Goal: Information Seeking & Learning: Find specific fact

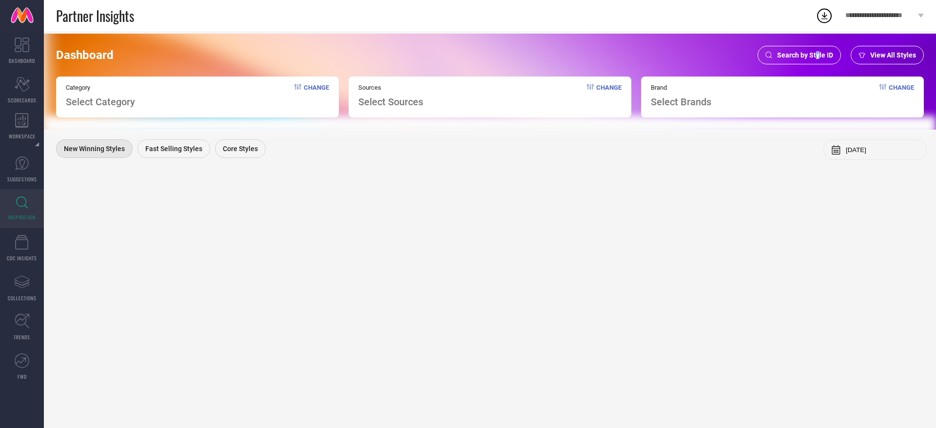
click at [818, 56] on span "Search by Style ID" at bounding box center [805, 55] width 56 height 8
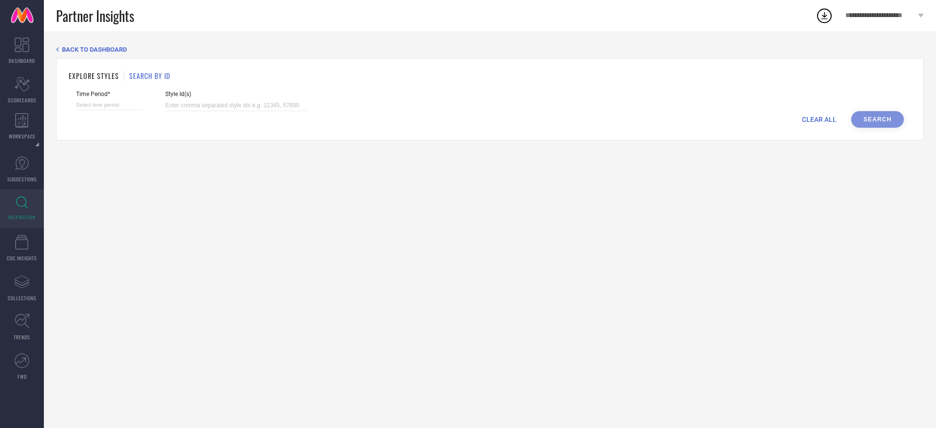
click at [236, 98] on div "Style Id(s)" at bounding box center [235, 101] width 141 height 20
click at [230, 106] on input at bounding box center [235, 105] width 141 height 11
paste input "27683988"
type input "27683988"
select select "7"
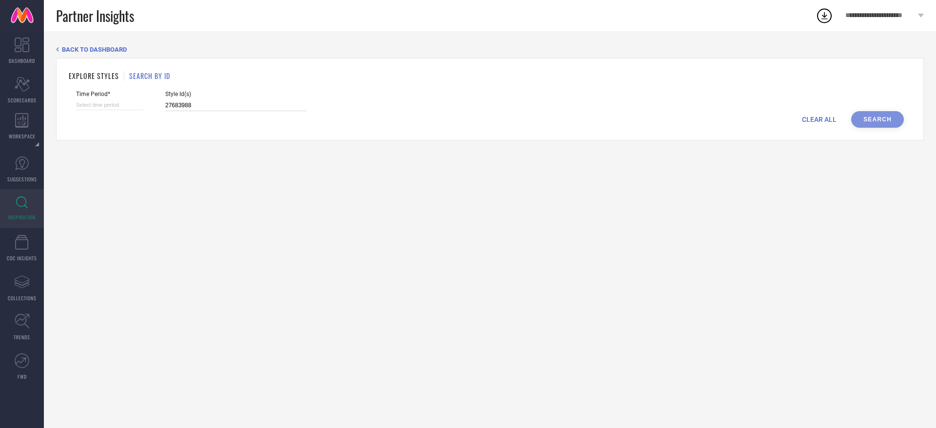
select select "2025"
select select "8"
select select "2025"
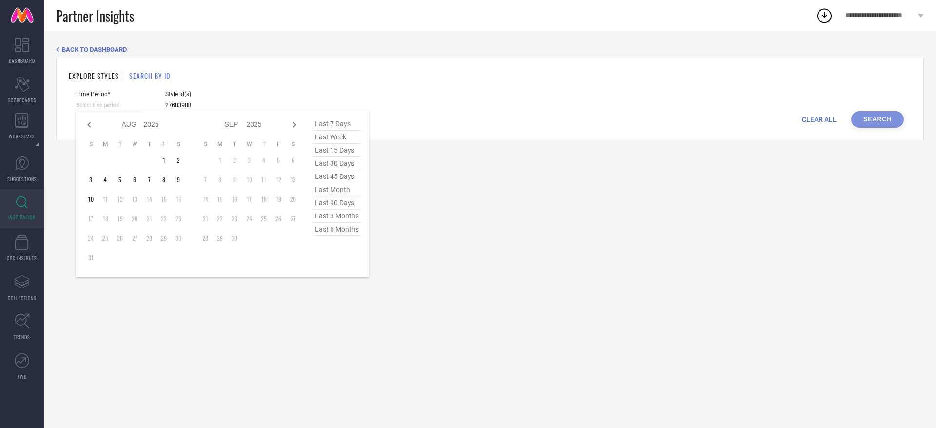
click at [115, 105] on input at bounding box center [109, 105] width 67 height 10
type input "27683988"
click at [343, 236] on span "last 6 months" at bounding box center [336, 229] width 49 height 13
type input "[DATE] to [DATE]"
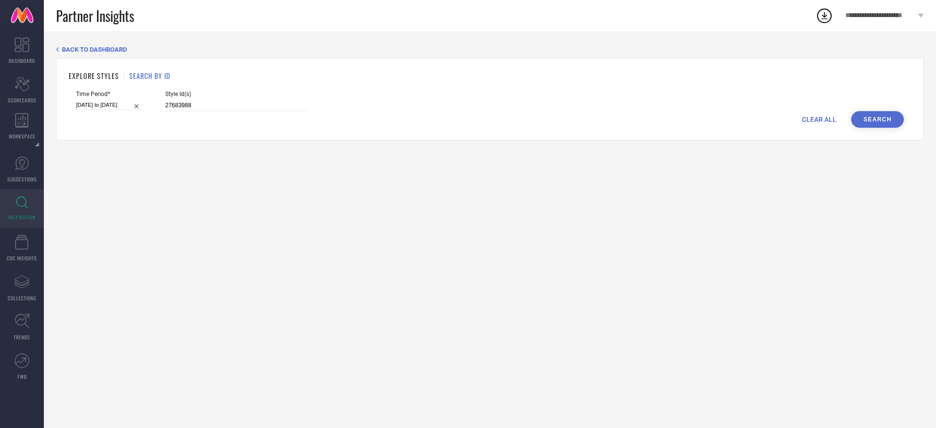
click at [872, 121] on button "Search" at bounding box center [877, 119] width 53 height 17
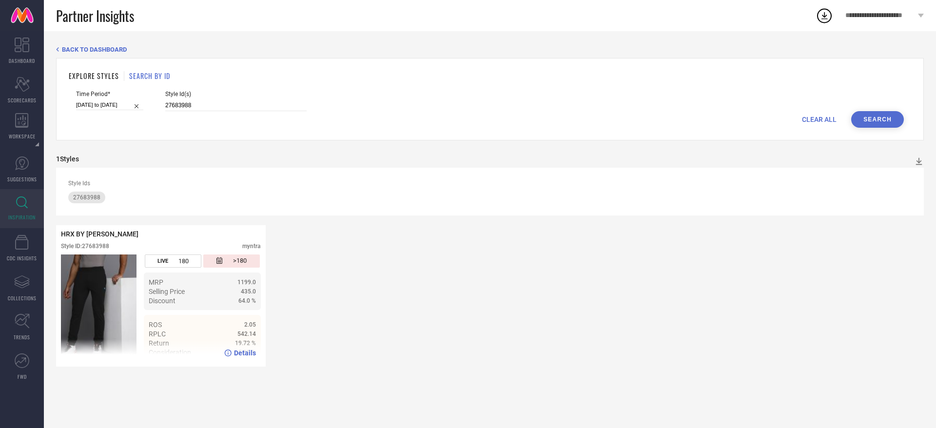
click at [199, 289] on div "435.0" at bounding box center [223, 291] width 66 height 7
click at [247, 355] on span "Details" at bounding box center [245, 353] width 22 height 8
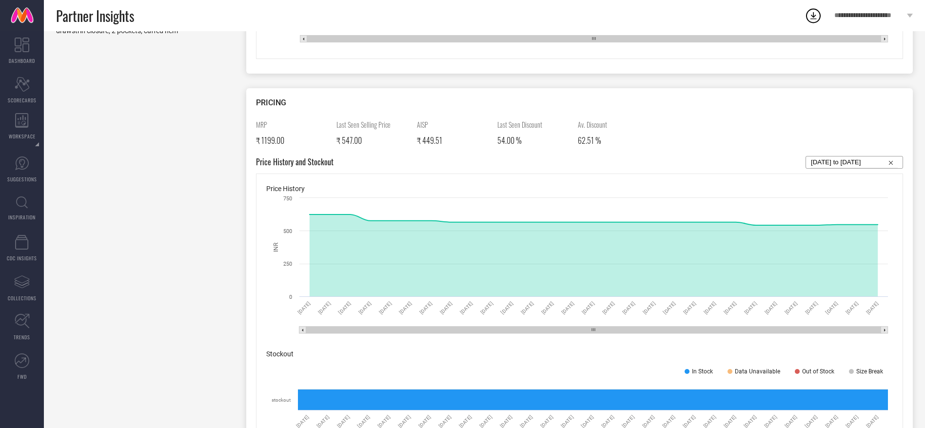
scroll to position [343, 0]
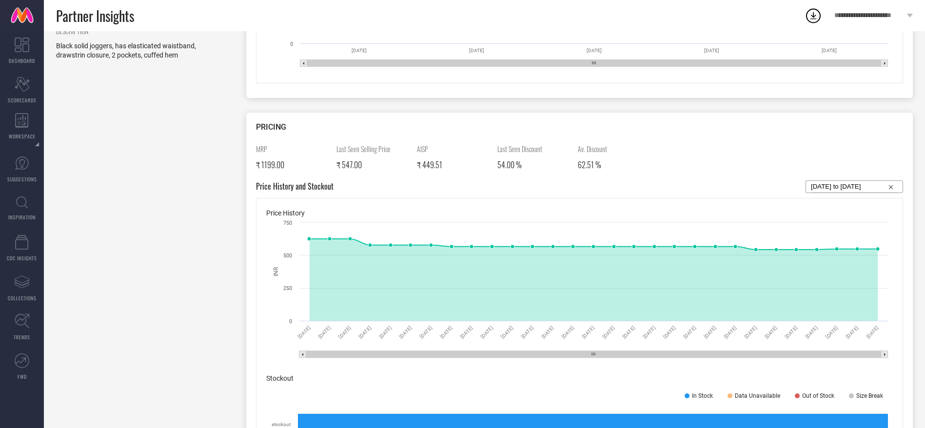
select select "6"
select select "2025"
select select "7"
select select "2025"
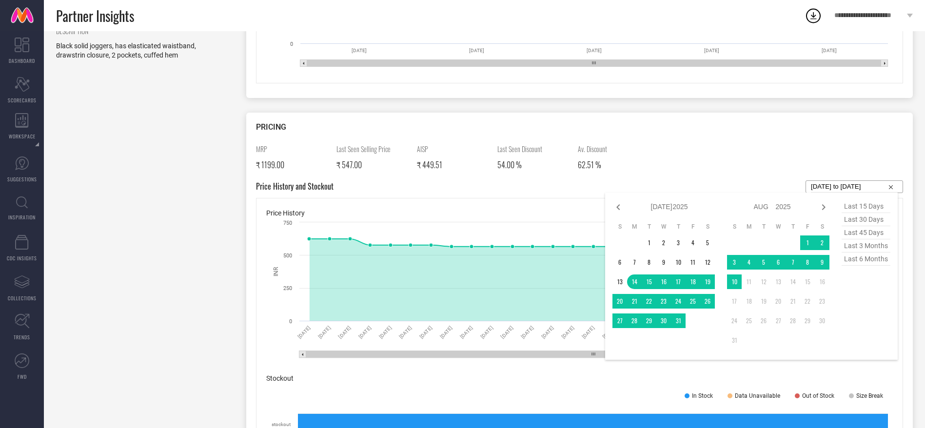
click at [849, 191] on input "[DATE] to [DATE]" at bounding box center [854, 187] width 87 height 12
click at [861, 262] on span "last 6 months" at bounding box center [865, 258] width 49 height 13
type input "[DATE] to [DATE]"
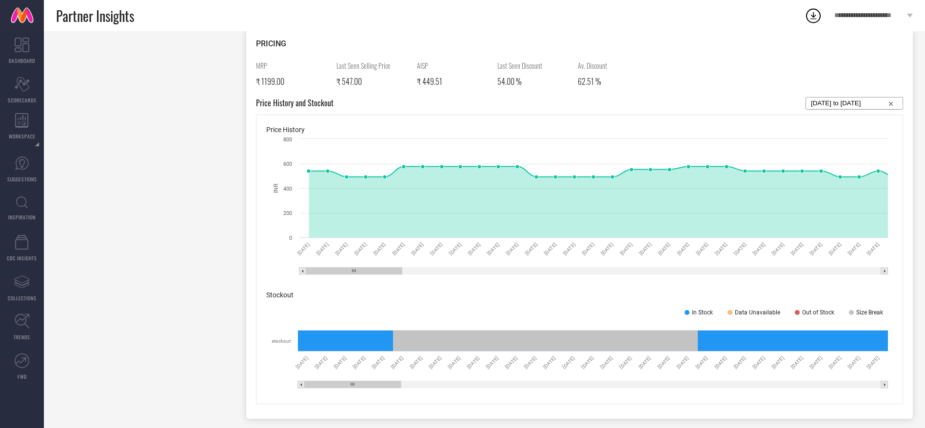
scroll to position [407, 0]
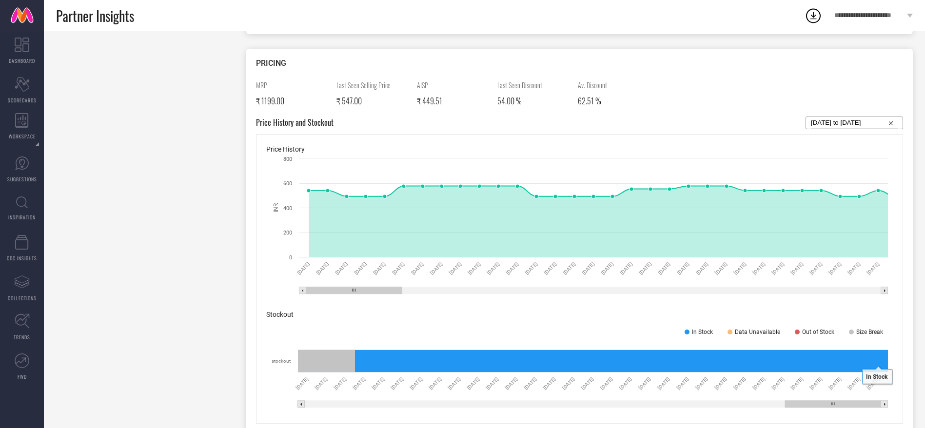
drag, startPoint x: 389, startPoint y: 404, endPoint x: 909, endPoint y: 355, distance: 521.3
click at [909, 355] on div "PRICING MRP ₹ 1199.00 Last Seen Selling Price ₹ 547.00 AISP ₹ 449.51 Last Seen …" at bounding box center [579, 243] width 666 height 389
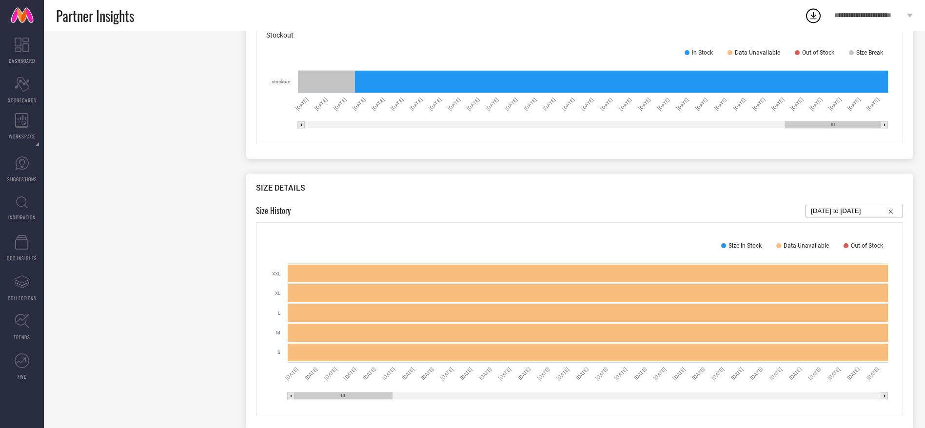
scroll to position [723, 0]
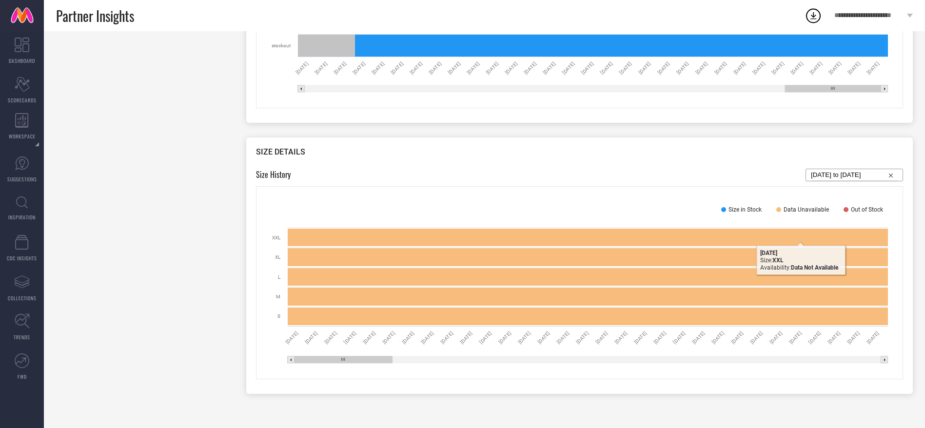
click at [836, 175] on input "[DATE] to [DATE]" at bounding box center [854, 175] width 87 height 12
select select "1"
select select "2025"
select select "2"
select select "2025"
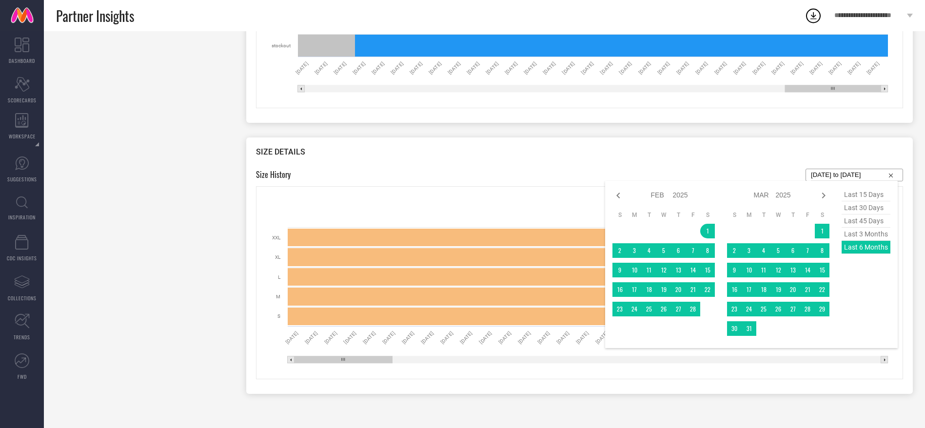
click at [860, 251] on div "last 15 days last 30 days last 45 days last 3 months last 6 months" at bounding box center [865, 264] width 49 height 153
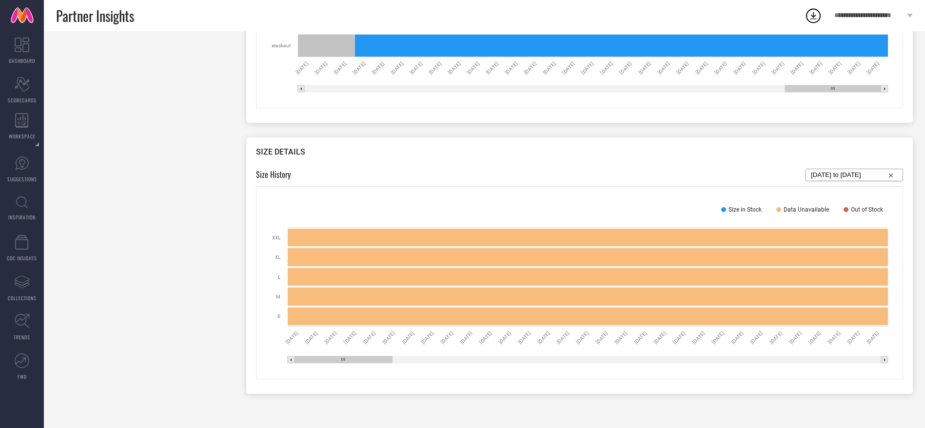
click at [581, 190] on div "Size in Stock Data Unavailable Out of Stock Created with Highcharts 9.3.3 [DATE…" at bounding box center [579, 282] width 647 height 193
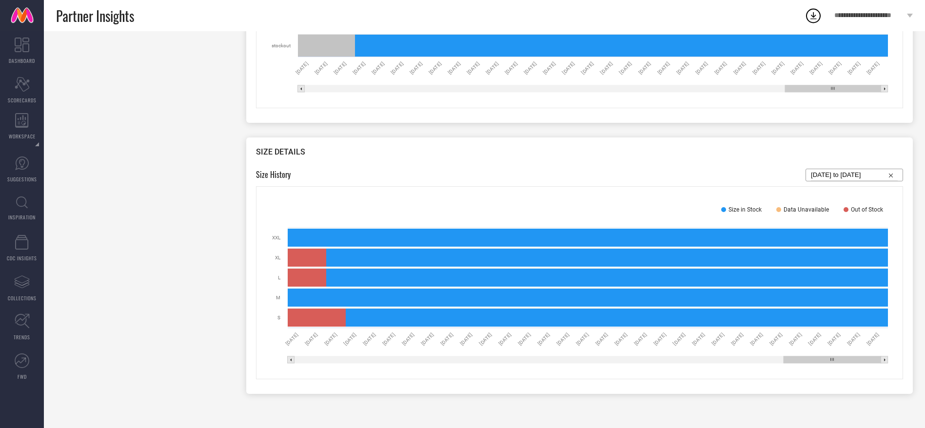
drag, startPoint x: 384, startPoint y: 361, endPoint x: 935, endPoint y: 337, distance: 552.3
